Goal: Complete application form

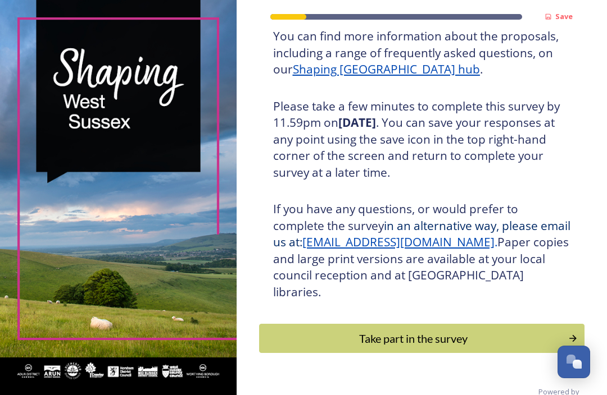
scroll to position [170, 0]
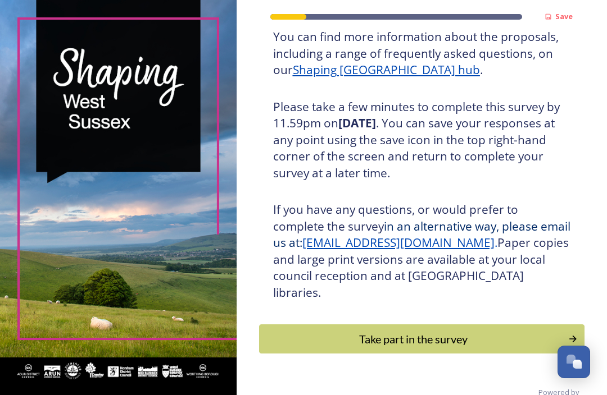
click at [502, 331] on div "Take part in the survey" at bounding box center [413, 339] width 297 height 17
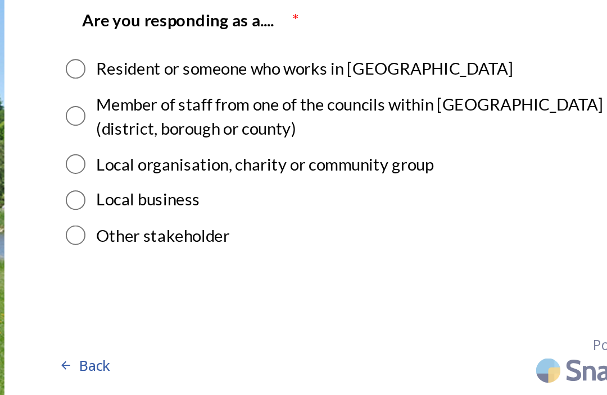
click at [268, 137] on input "radio" at bounding box center [273, 142] width 10 height 10
radio input "true"
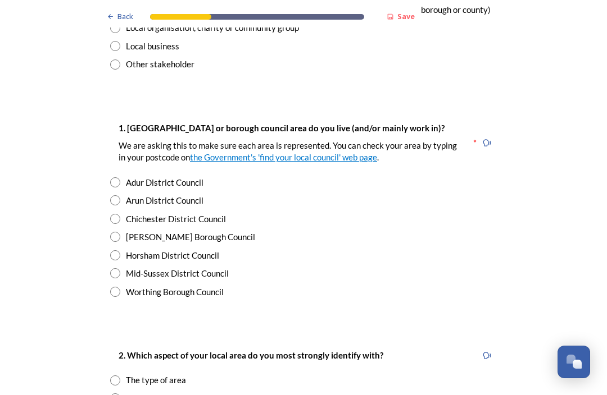
scroll to position [148, 0]
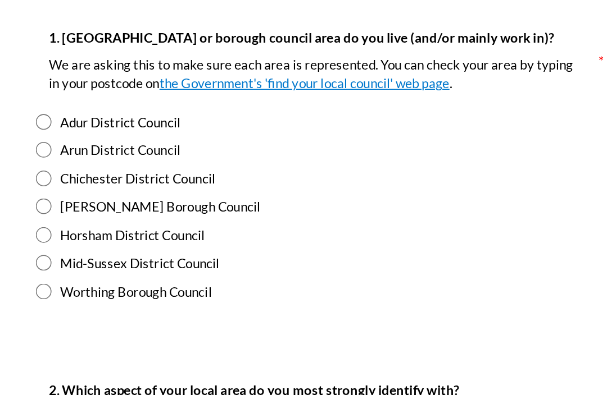
click at [110, 253] on input "radio" at bounding box center [115, 258] width 10 height 10
radio input "true"
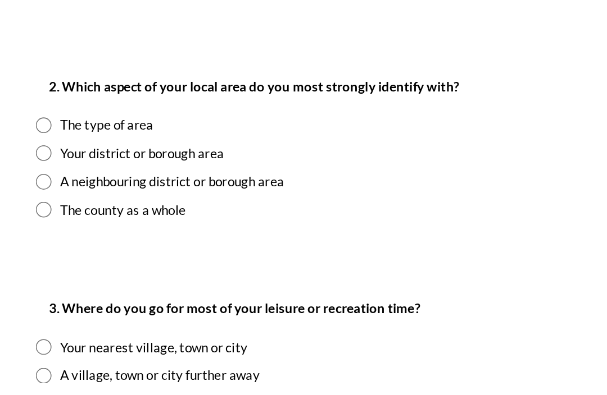
scroll to position [344, 0]
click at [110, 200] on input "radio" at bounding box center [115, 205] width 10 height 10
radio input "true"
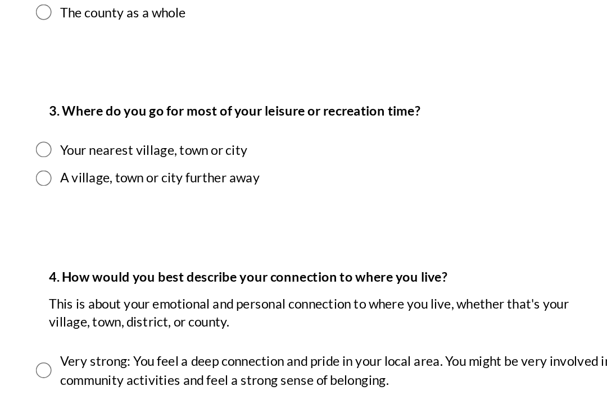
scroll to position [472, 0]
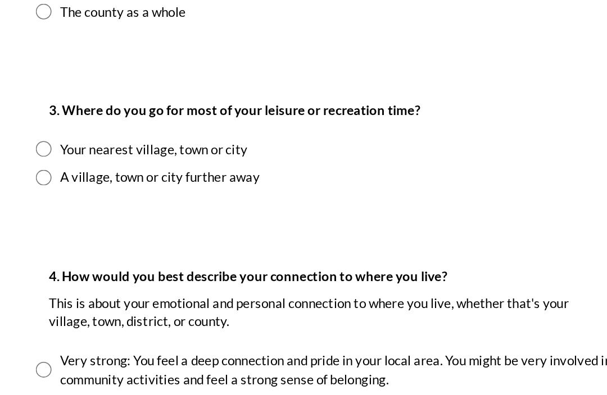
click at [110, 197] on input "radio" at bounding box center [115, 202] width 10 height 10
radio input "true"
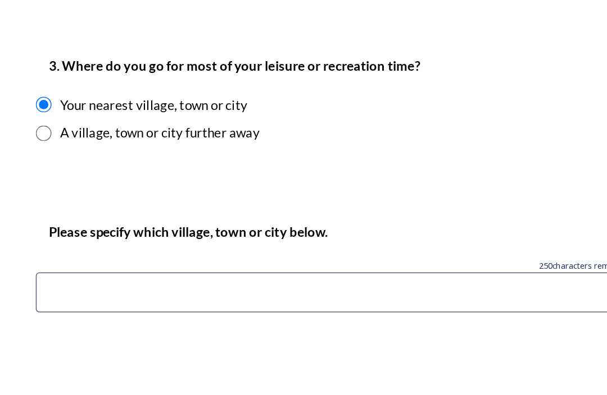
scroll to position [501, 0]
click at [110, 282] on input at bounding box center [303, 295] width 387 height 26
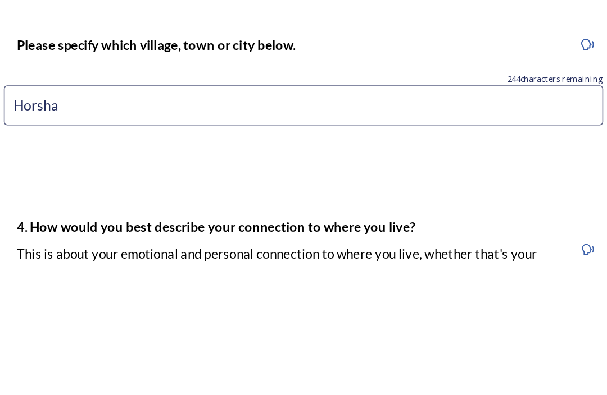
type input "Horsham"
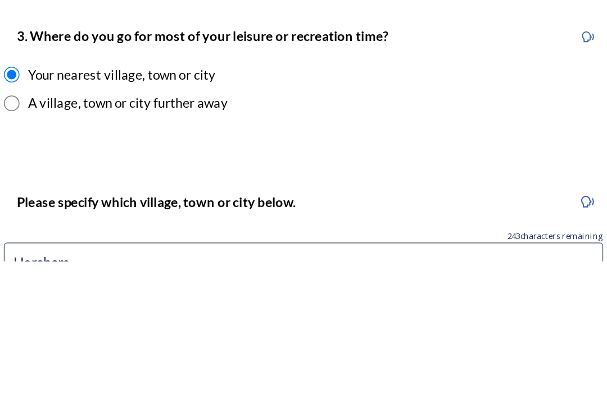
scroll to position [398, 0]
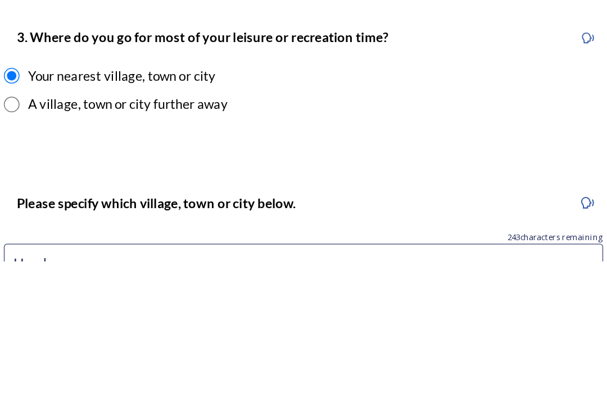
click at [110, 289] on input "radio" at bounding box center [115, 294] width 10 height 10
radio input "true"
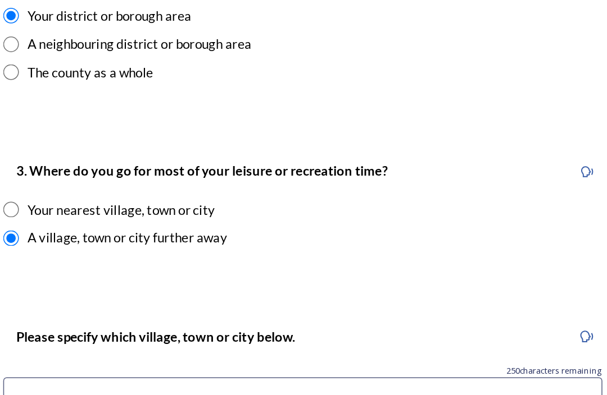
click at [110, 271] on input "radio" at bounding box center [115, 276] width 10 height 10
radio input "true"
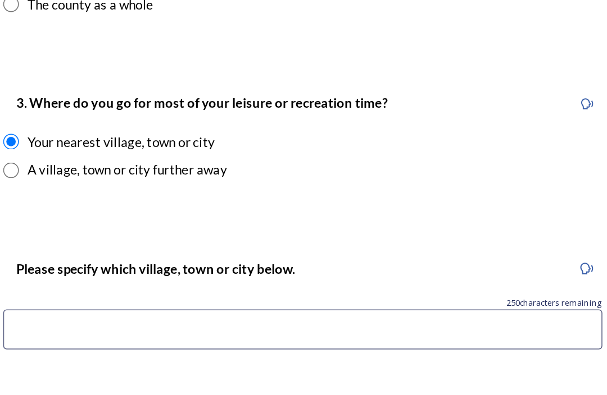
scroll to position [440, 0]
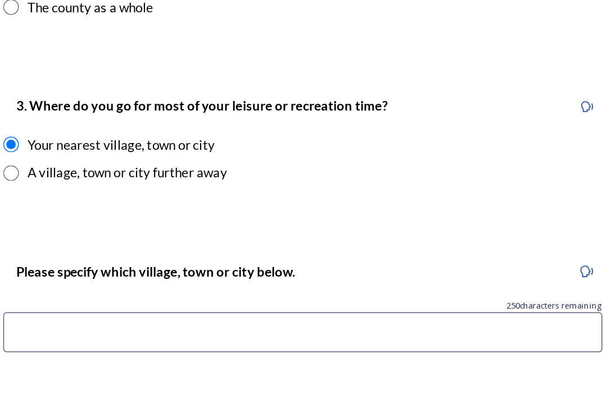
click at [133, 342] on input at bounding box center [303, 355] width 387 height 26
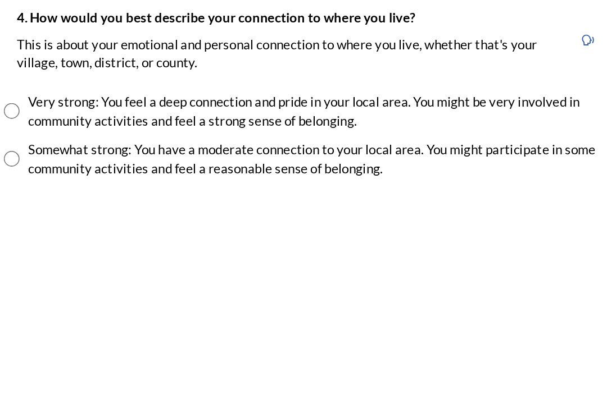
scroll to position [590, 0]
type input "Colgate"
click at [110, 339] on input "radio" at bounding box center [115, 344] width 10 height 10
radio input "true"
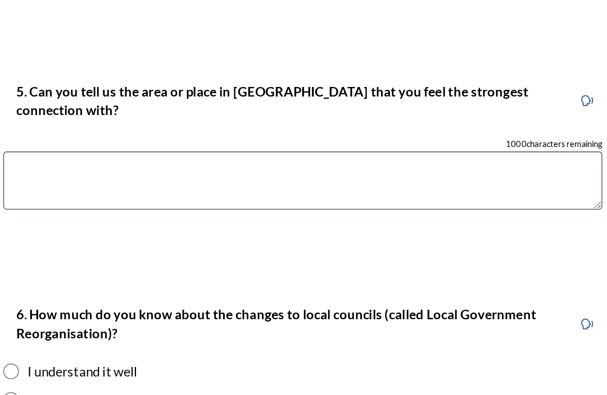
scroll to position [869, 0]
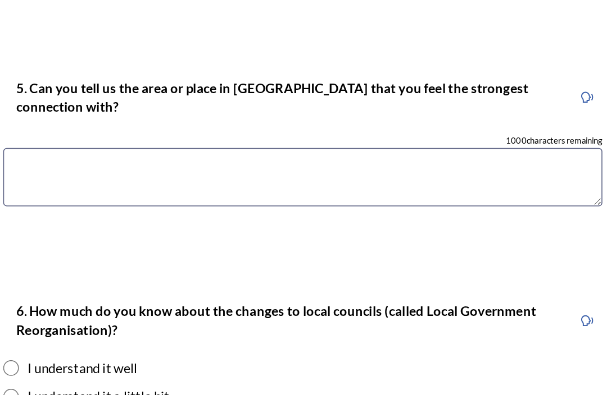
click at [110, 236] on textarea at bounding box center [303, 255] width 387 height 38
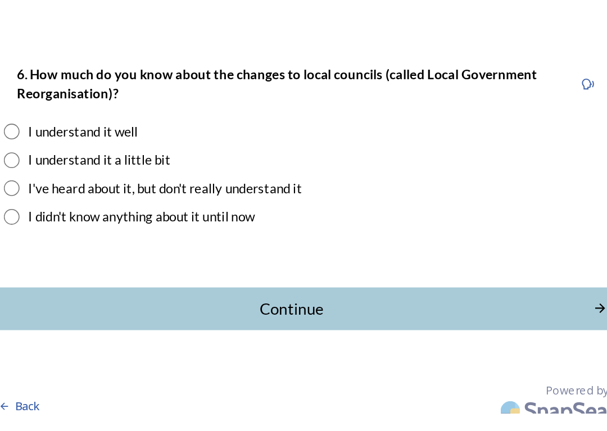
scroll to position [1033, 0]
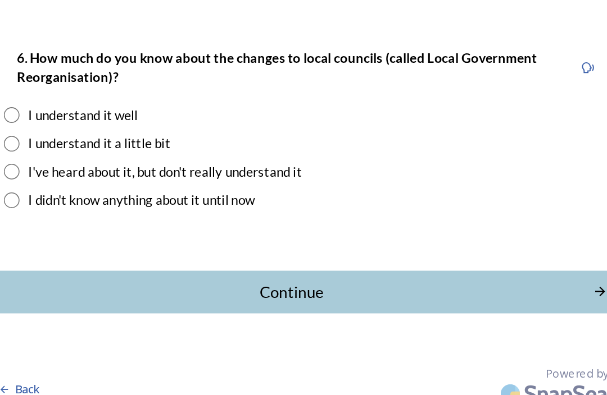
type textarea "Colgate"
click at [110, 210] on input "radio" at bounding box center [115, 215] width 10 height 10
radio input "true"
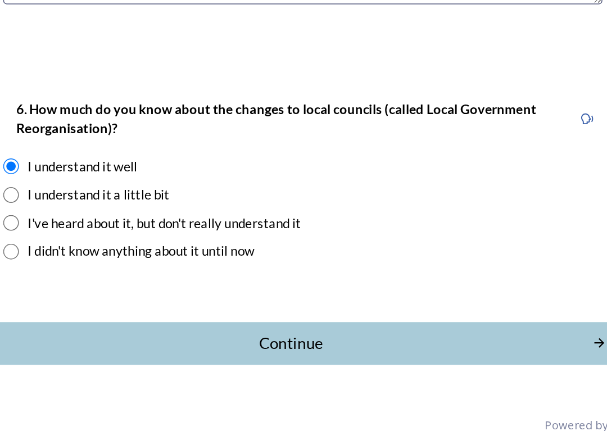
scroll to position [997, 0]
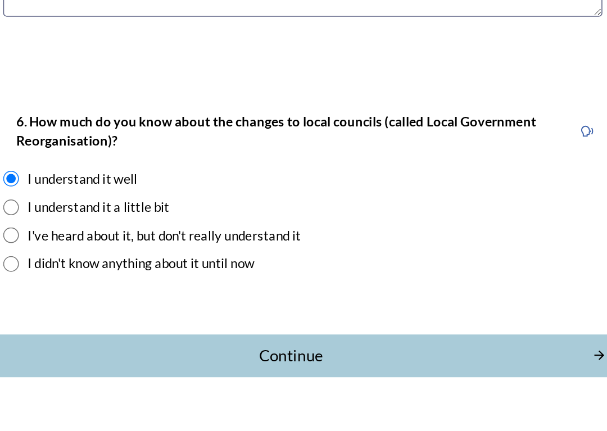
click at [107, 357] on div "Continue" at bounding box center [295, 364] width 377 height 15
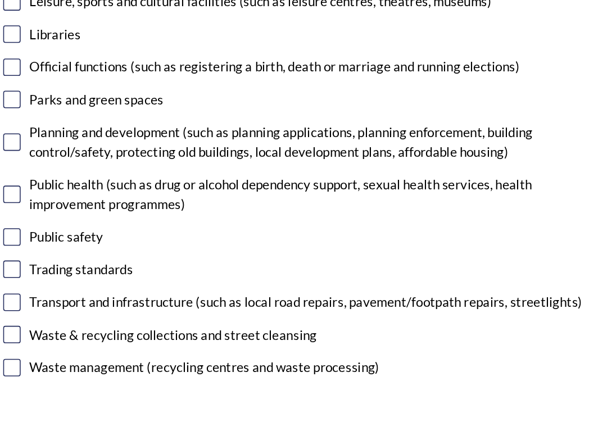
scroll to position [298, 0]
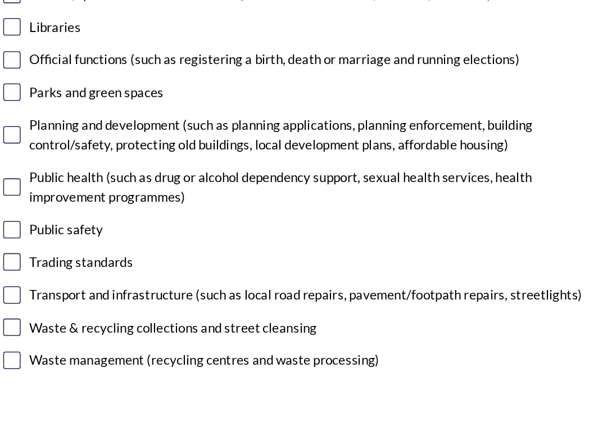
click at [110, 284] on input "checkbox" at bounding box center [115, 289] width 11 height 11
checkbox input "true"
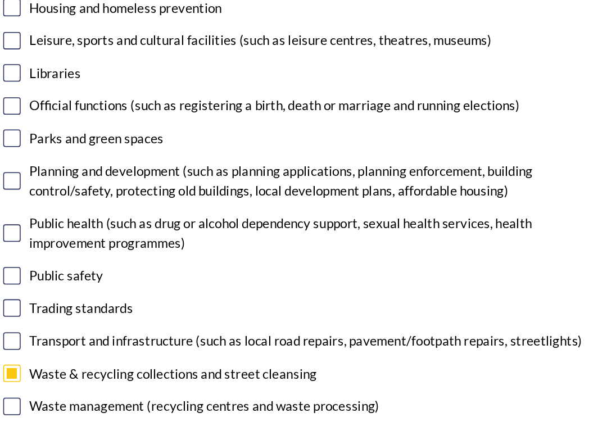
scroll to position [268, 0]
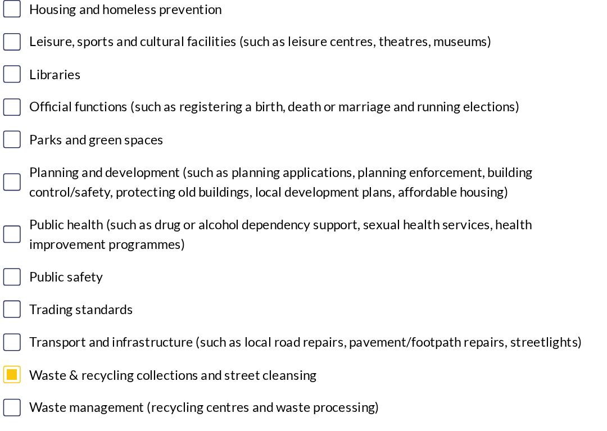
click at [110, 294] on input "checkbox" at bounding box center [115, 299] width 11 height 11
checkbox input "true"
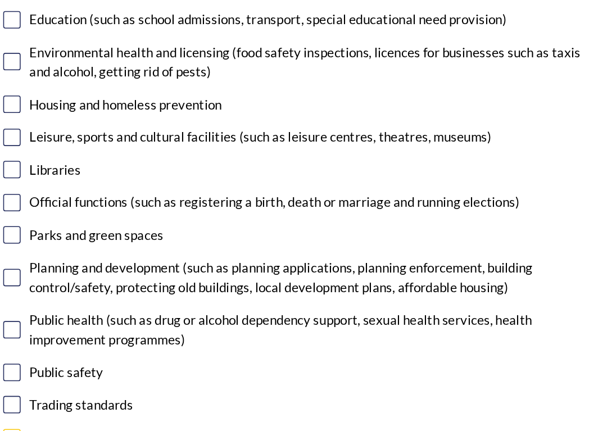
scroll to position [204, 0]
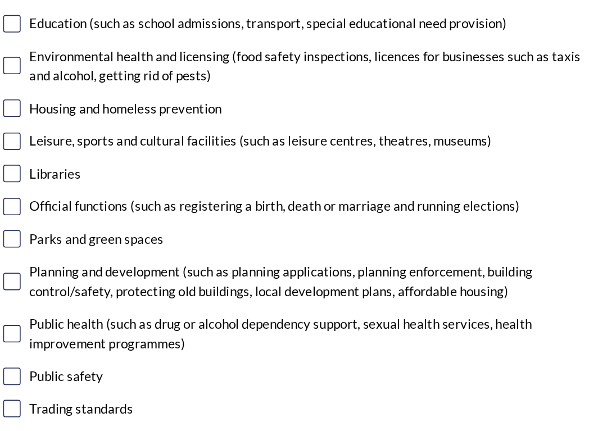
click at [110, 227] on input "checkbox" at bounding box center [115, 232] width 11 height 11
checkbox input "true"
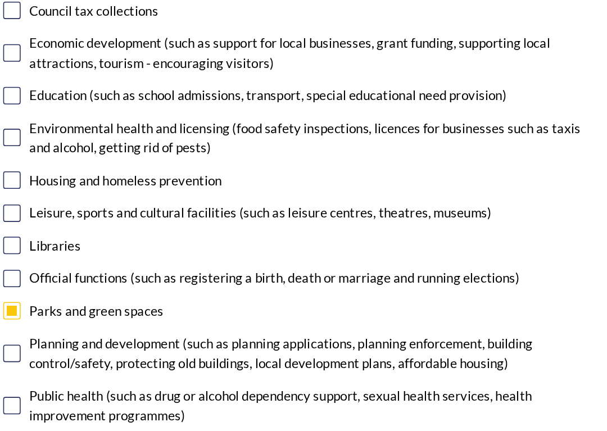
scroll to position [160, 0]
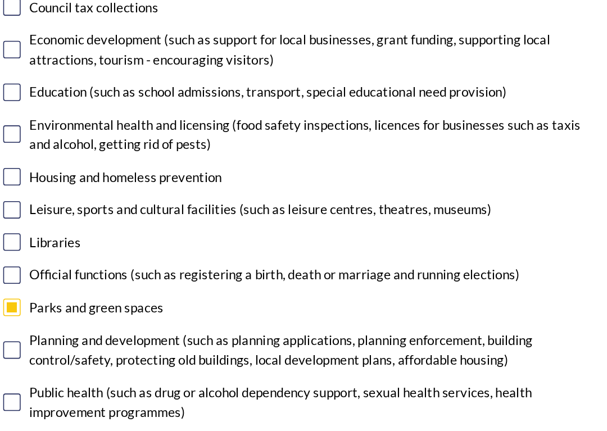
click at [110, 208] on input "checkbox" at bounding box center [115, 213] width 11 height 11
checkbox input "true"
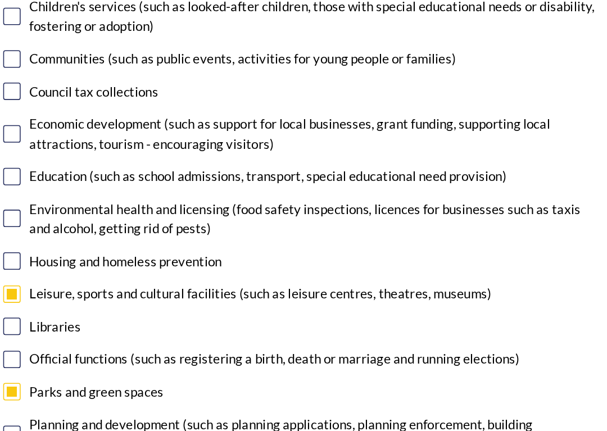
scroll to position [105, 0]
click at [110, 132] on input "checkbox" at bounding box center [115, 137] width 11 height 11
checkbox input "true"
click at [110, 263] on input "checkbox" at bounding box center [115, 268] width 11 height 11
checkbox input "false"
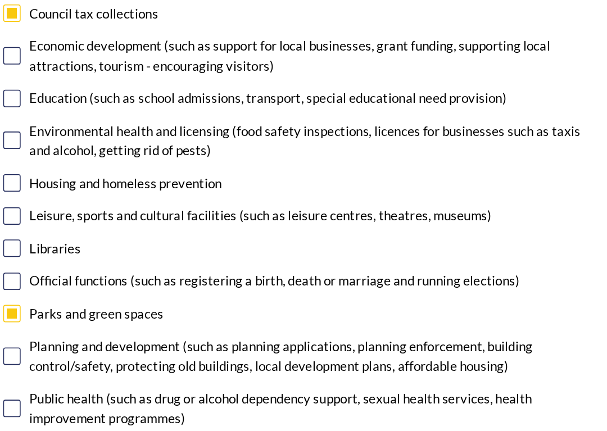
scroll to position [156, 0]
click at [110, 303] on input "checkbox" at bounding box center [115, 308] width 11 height 11
checkbox input "true"
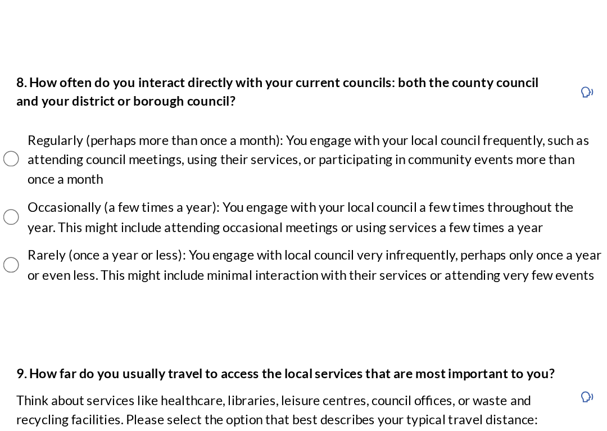
scroll to position [545, 0]
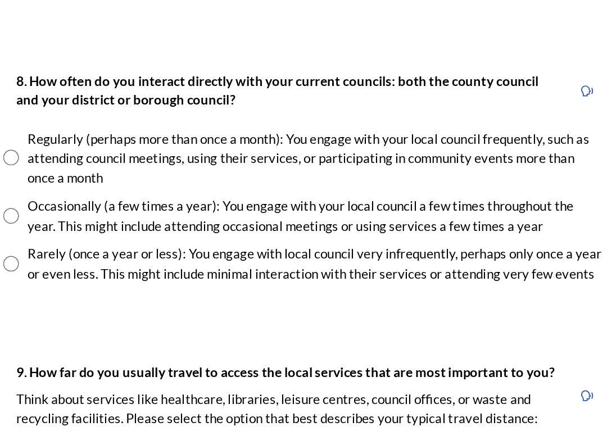
click at [110, 175] on input "radio" at bounding box center [115, 180] width 10 height 10
radio input "true"
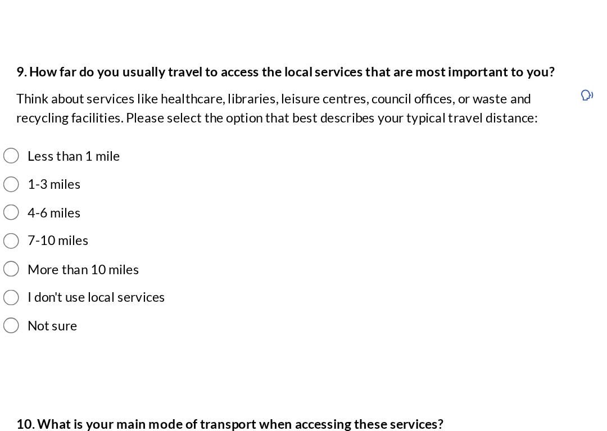
scroll to position [739, 0]
click at [110, 210] on input "radio" at bounding box center [115, 215] width 10 height 10
radio input "true"
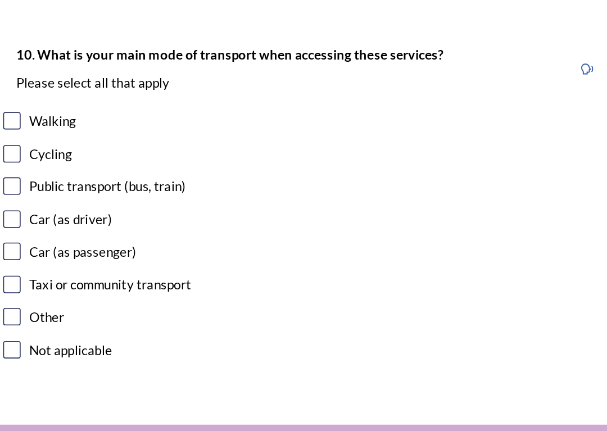
scroll to position [976, 0]
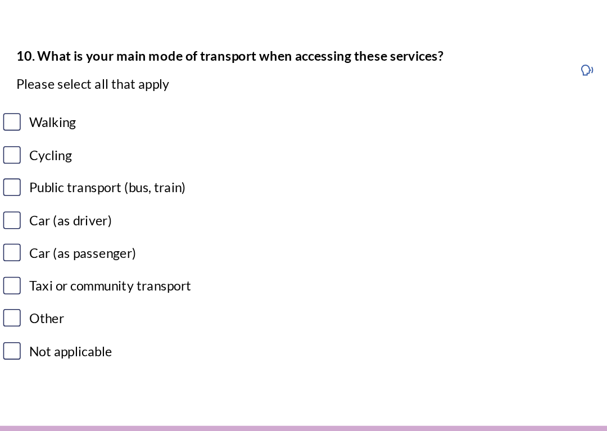
click at [110, 152] on input "checkbox" at bounding box center [115, 157] width 11 height 11
checkbox input "true"
click at [110, 236] on input "checkbox" at bounding box center [115, 241] width 11 height 11
checkbox input "true"
click at [110, 215] on input "checkbox" at bounding box center [115, 220] width 11 height 11
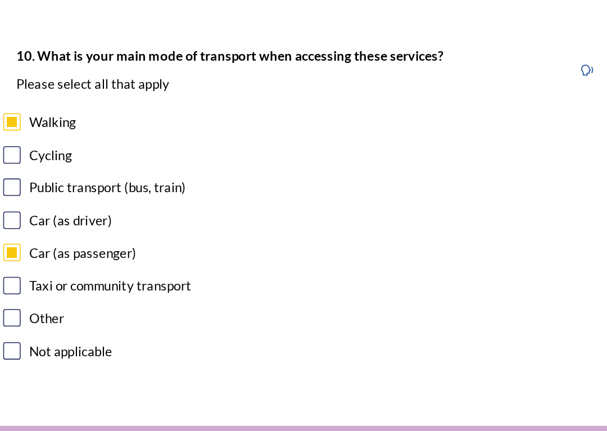
checkbox input "true"
click at [110, 236] on input "checkbox" at bounding box center [115, 241] width 11 height 11
checkbox input "true"
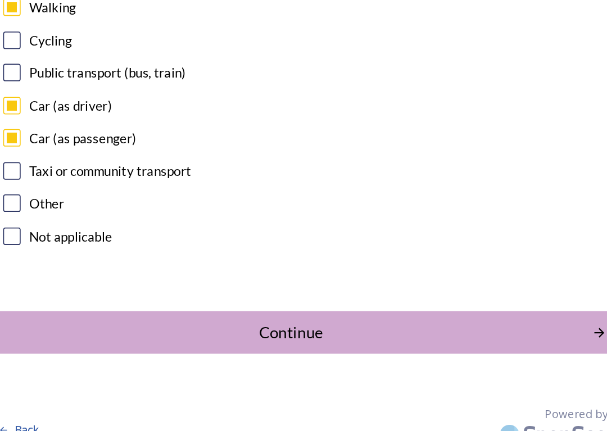
click at [107, 360] on div "Continue" at bounding box center [295, 367] width 377 height 15
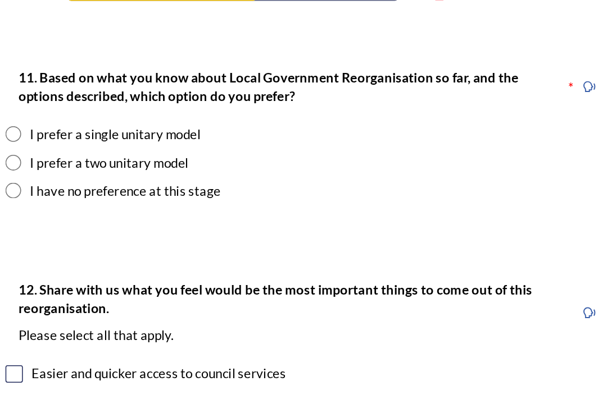
scroll to position [1509, 0]
click at [110, 119] on input "radio" at bounding box center [115, 124] width 10 height 10
radio input "true"
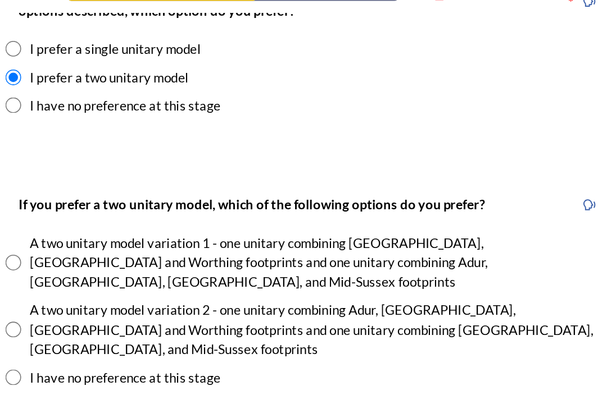
scroll to position [1566, 0]
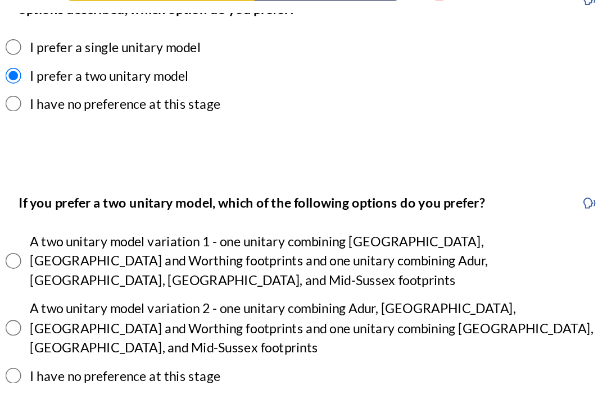
click at [110, 226] on input "radio" at bounding box center [115, 231] width 10 height 10
radio input "true"
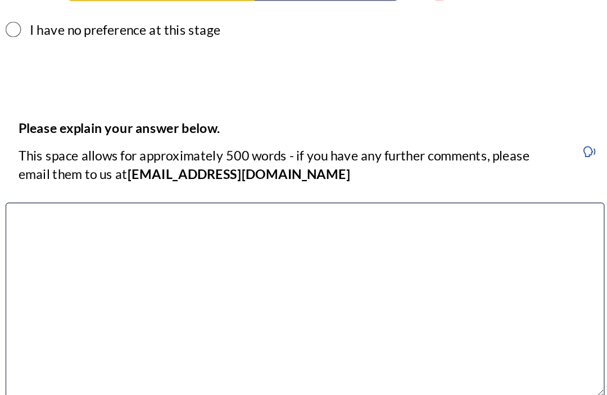
scroll to position [1790, 0]
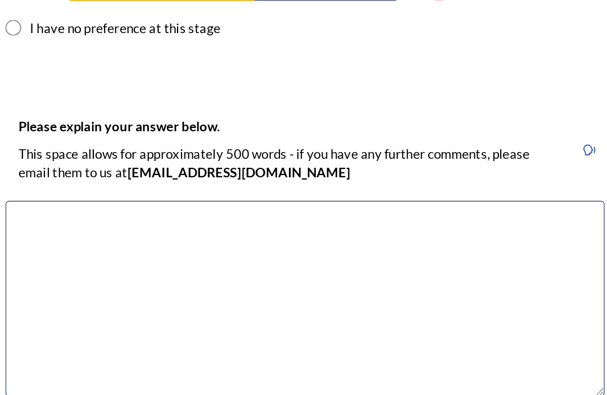
click at [282, 149] on textarea at bounding box center [303, 212] width 387 height 126
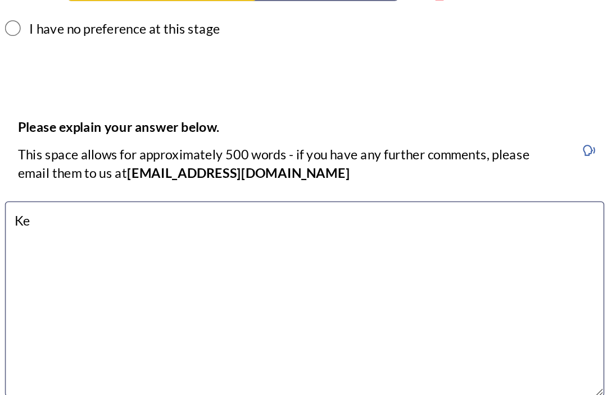
type textarea "K"
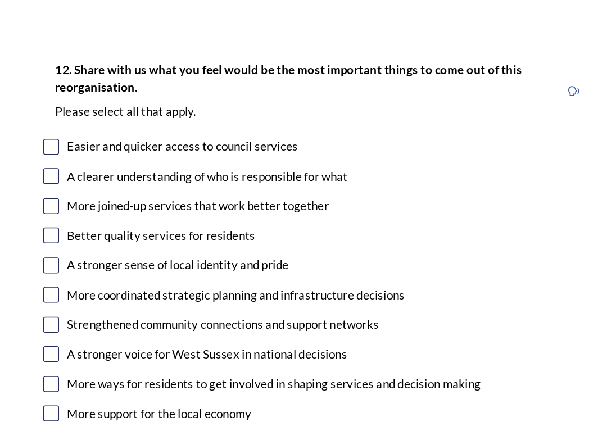
scroll to position [2063, 0]
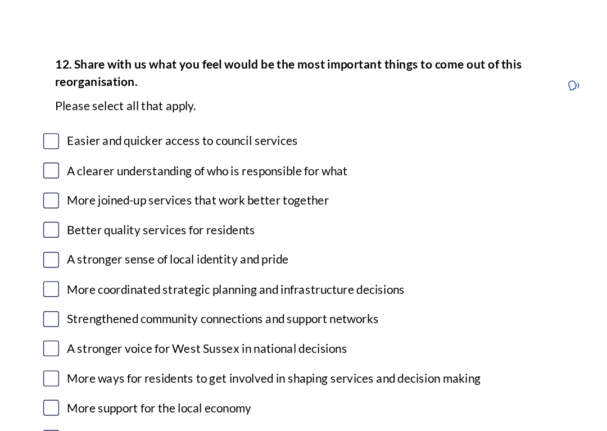
type textarea "In feel one unitary is too large and variation 2 is the better fit. This will k…"
click at [110, 140] on input "checkbox" at bounding box center [115, 145] width 11 height 11
checkbox input "true"
click at [110, 224] on input "checkbox" at bounding box center [115, 229] width 11 height 11
checkbox input "true"
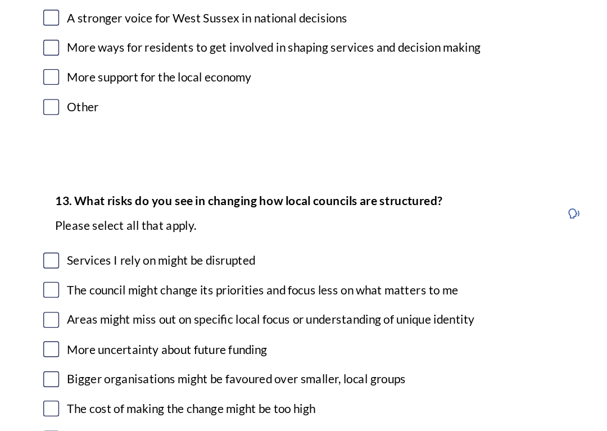
scroll to position [2304, 0]
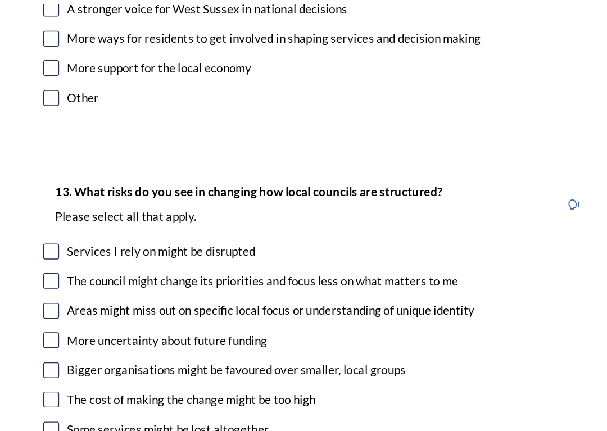
click at [110, 303] on input "checkbox" at bounding box center [115, 308] width 11 height 11
checkbox input "true"
click at [110, 324] on input "checkbox" at bounding box center [115, 329] width 11 height 11
checkbox input "true"
click at [110, 282] on input "checkbox" at bounding box center [115, 287] width 11 height 11
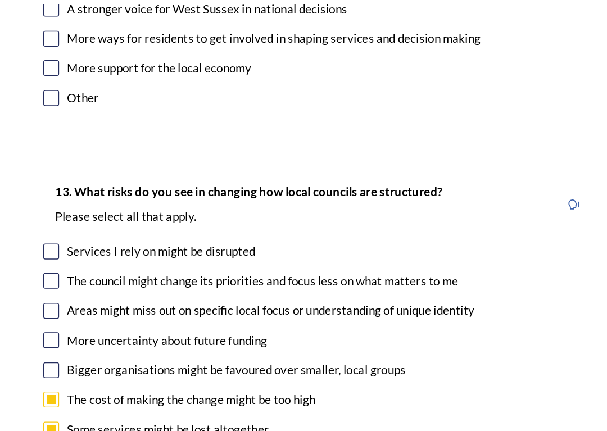
checkbox input "true"
click at [110, 261] on input "checkbox" at bounding box center [115, 266] width 11 height 11
checkbox input "true"
click at [110, 240] on input "checkbox" at bounding box center [115, 245] width 11 height 11
checkbox input "true"
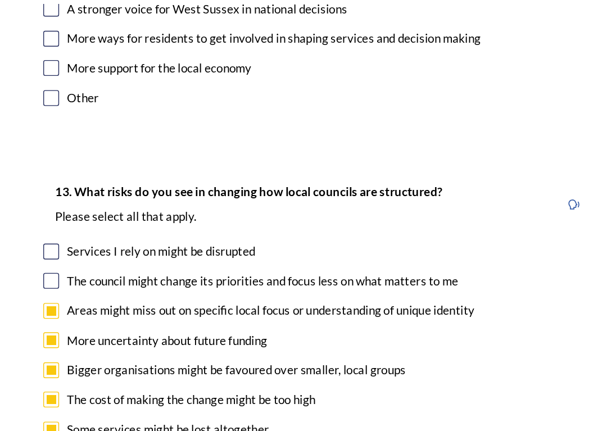
click at [110, 219] on input "checkbox" at bounding box center [115, 224] width 11 height 11
checkbox input "true"
click at [110, 198] on input "checkbox" at bounding box center [115, 203] width 11 height 11
checkbox input "true"
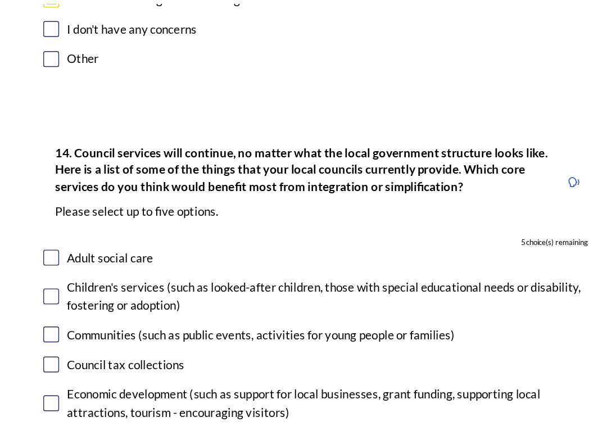
scroll to position [2609, 0]
click at [110, 278] on input "checkbox" at bounding box center [115, 283] width 11 height 11
checkbox input "true"
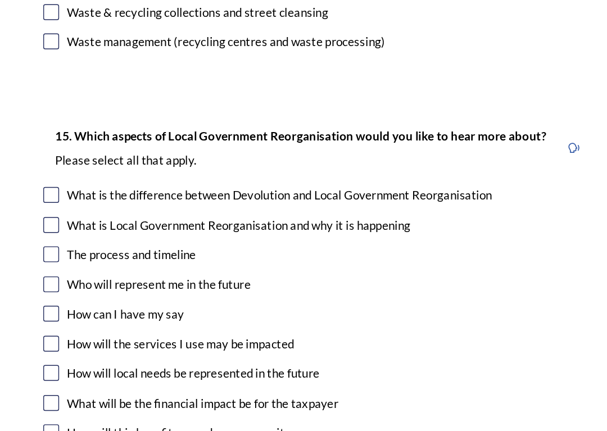
scroll to position [3105, 0]
click at [110, 363] on input "checkbox" at bounding box center [115, 368] width 11 height 11
checkbox input "true"
click at [110, 395] on input "checkbox" at bounding box center [115, 410] width 11 height 11
checkbox input "true"
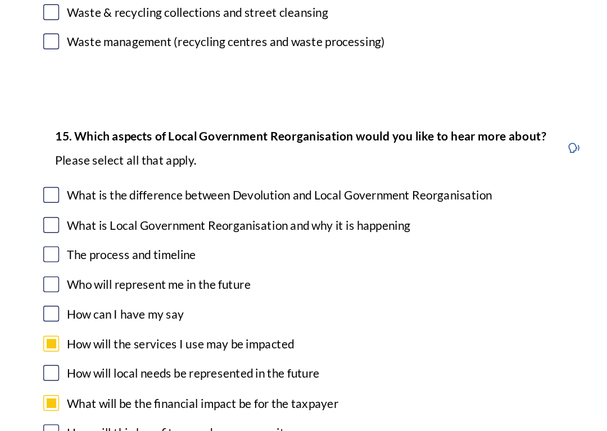
click at [110, 384] on input "checkbox" at bounding box center [115, 389] width 11 height 11
checkbox input "true"
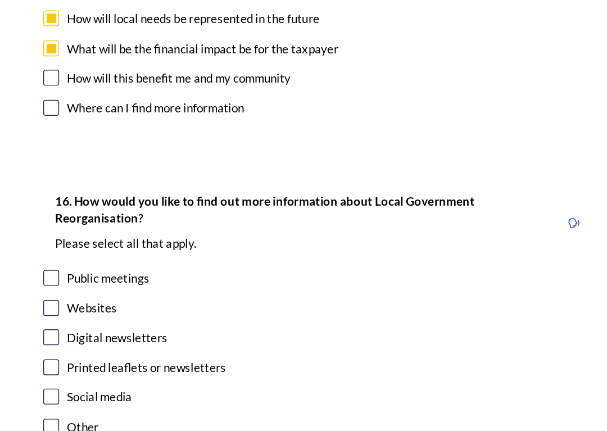
scroll to position [3357, 0]
click at [110, 338] on input "checkbox" at bounding box center [115, 343] width 11 height 11
checkbox input "true"
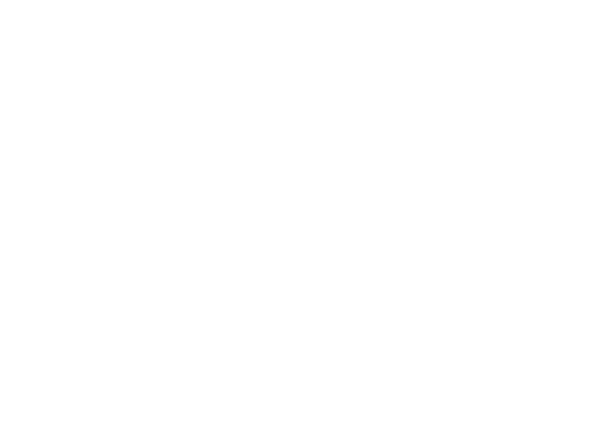
scroll to position [0, 0]
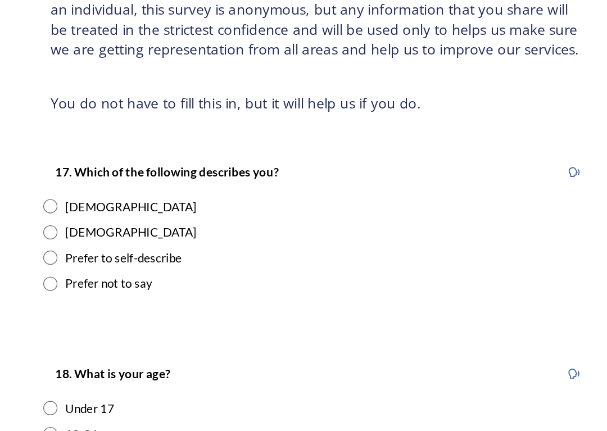
click at [110, 266] on input "radio" at bounding box center [115, 271] width 10 height 10
radio input "true"
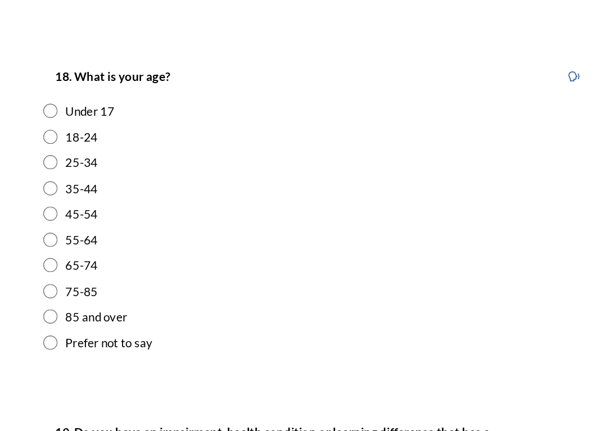
scroll to position [212, 0]
click at [110, 271] on input "radio" at bounding box center [115, 276] width 10 height 10
radio input "true"
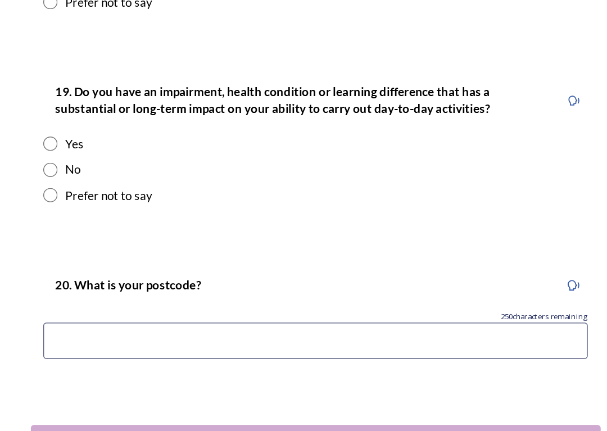
scroll to position [453, 0]
click at [110, 240] on input "radio" at bounding box center [115, 245] width 10 height 10
radio input "true"
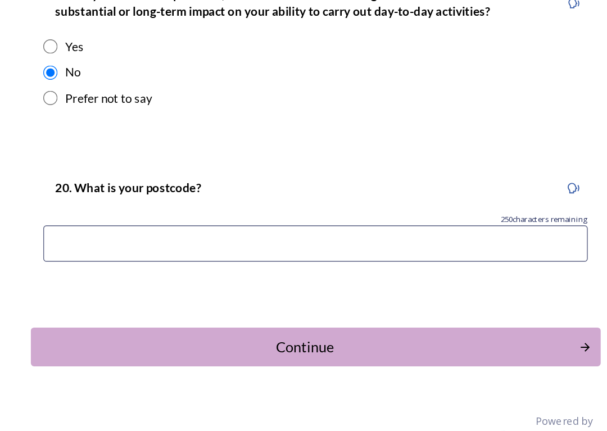
scroll to position [522, 0]
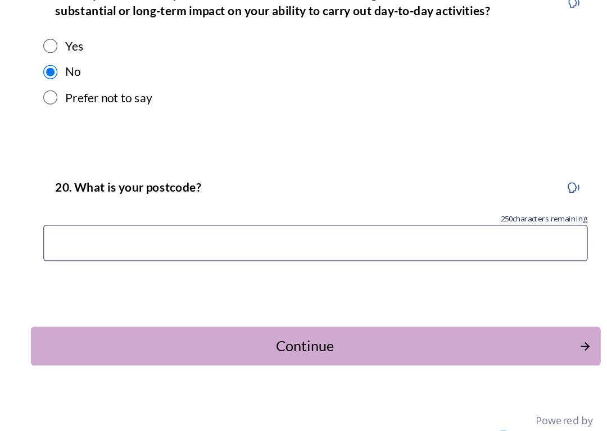
click at [110, 189] on input "radio" at bounding box center [115, 194] width 10 height 10
radio input "true"
click at [110, 284] on input at bounding box center [303, 297] width 387 height 26
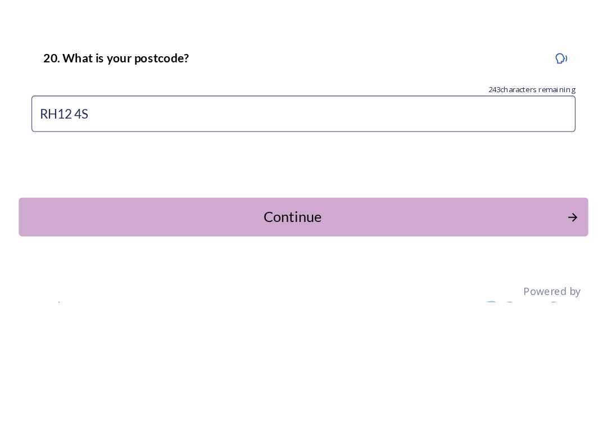
type input "RH12 4SE"
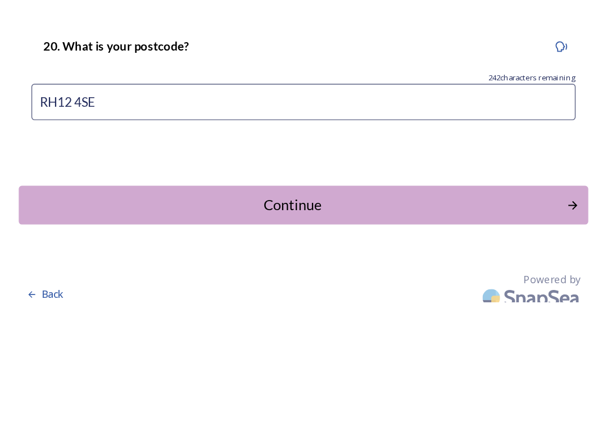
scroll to position [531, 0]
click at [149, 354] on div "Continue" at bounding box center [295, 361] width 377 height 15
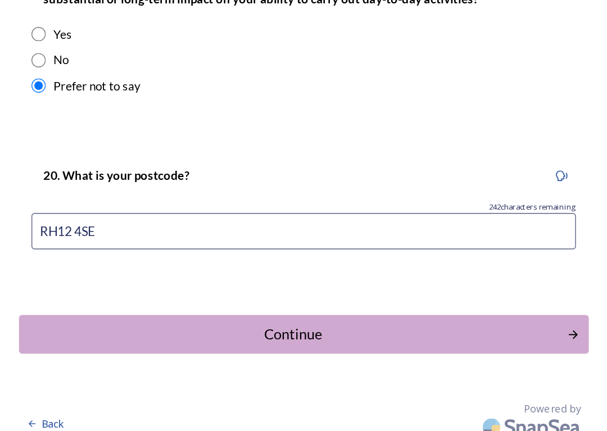
scroll to position [0, 0]
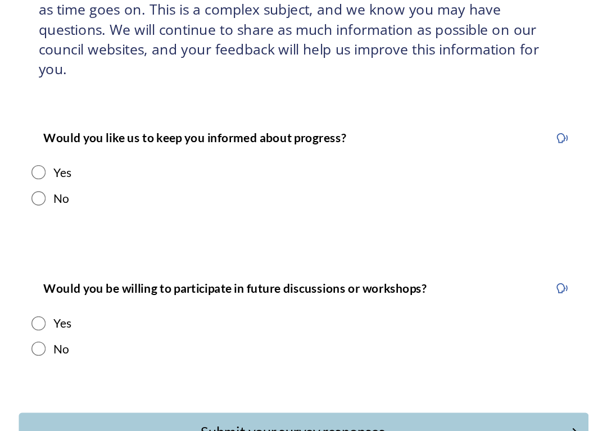
click at [110, 242] on input "radio" at bounding box center [115, 247] width 10 height 10
radio input "true"
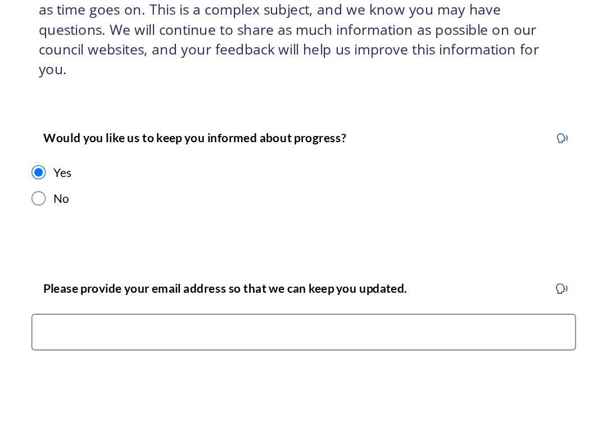
click at [110, 348] on input at bounding box center [303, 361] width 387 height 26
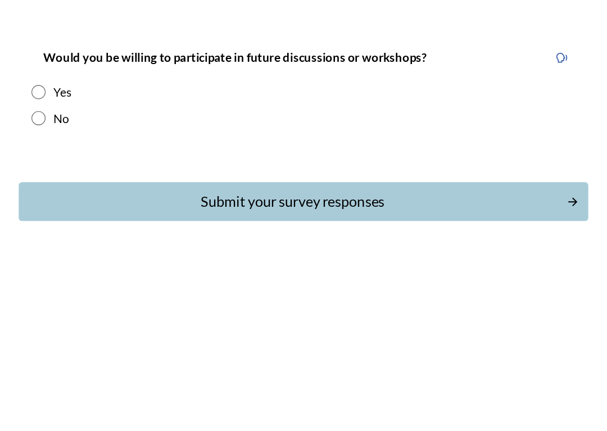
scroll to position [197, 0]
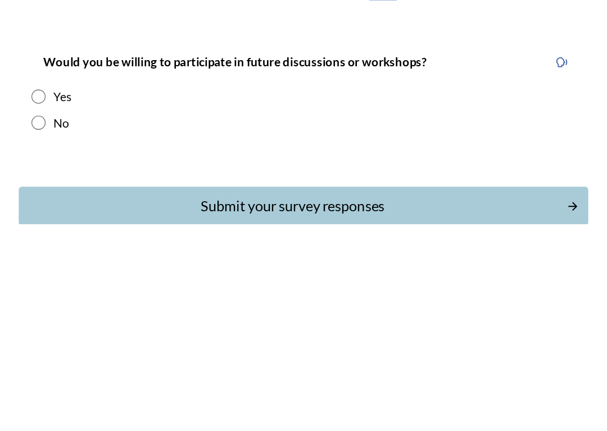
type input "Victoria_Finnegan@hotmail.com"
click at [110, 335] on input "radio" at bounding box center [115, 340] width 10 height 10
radio input "true"
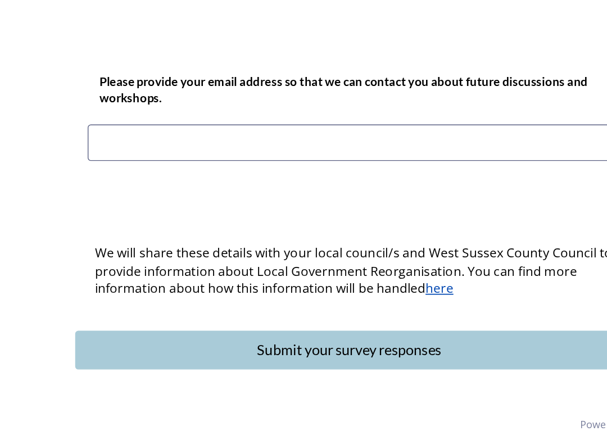
scroll to position [436, 0]
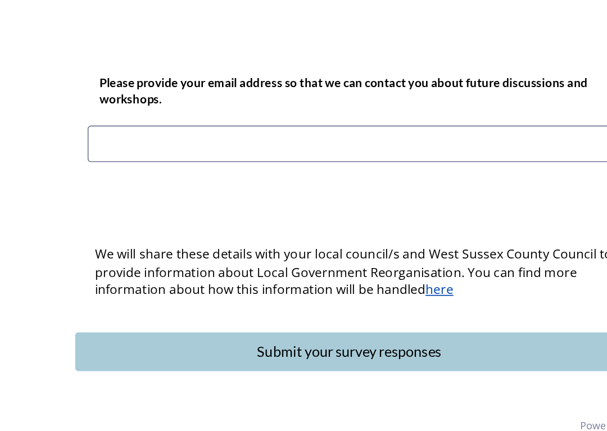
click at [110, 214] on input at bounding box center [303, 227] width 387 height 26
paste input "Victoria_Finnegan@hotmail.com"
type input "Victoria_Finnegan@hotmail.com"
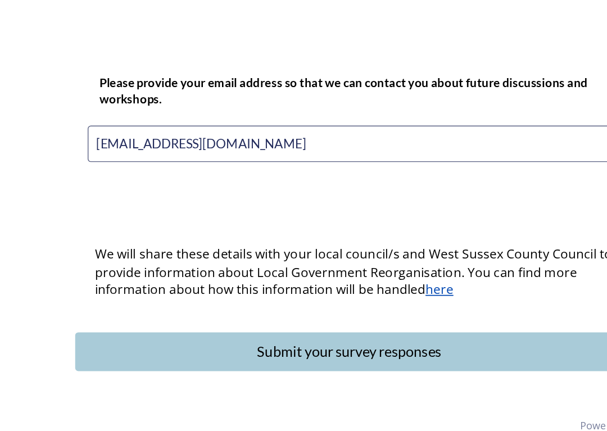
click at [192, 367] on div "Submit your survey responses" at bounding box center [295, 374] width 377 height 15
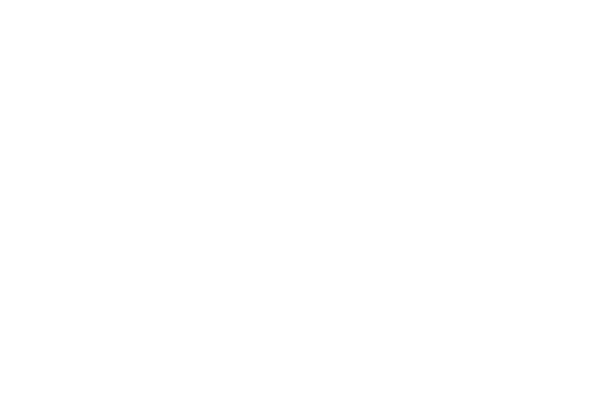
scroll to position [0, 0]
